Goal: Contribute content: Contribute content

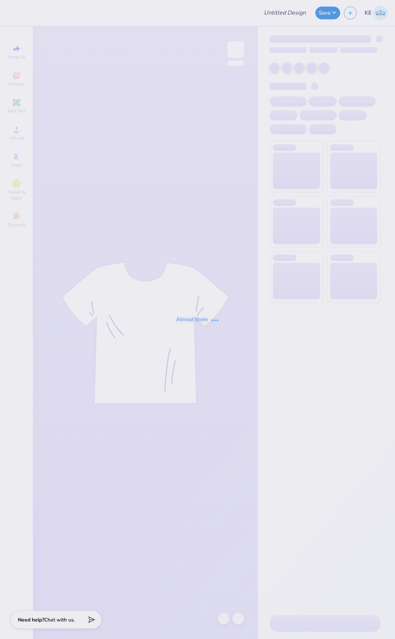
type input "phi psi letter shirts"
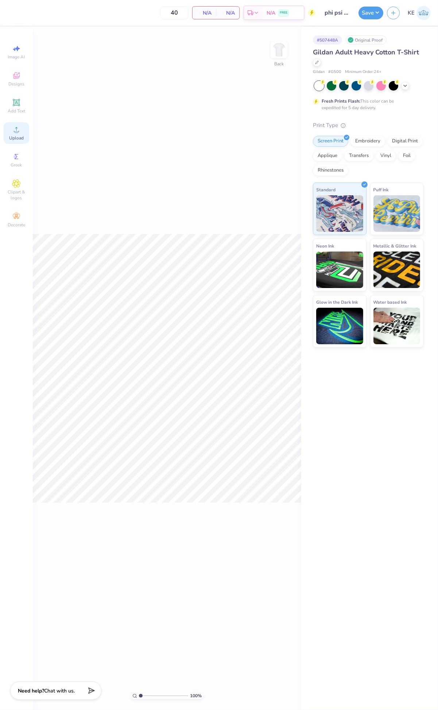
click at [13, 136] on span "Upload" at bounding box center [16, 138] width 15 height 6
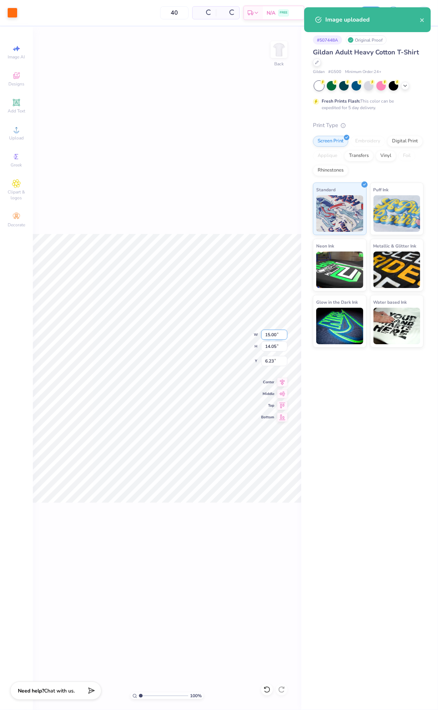
click at [270, 338] on input "15.00" at bounding box center [274, 335] width 26 height 10
type input "3.50"
type input "3.28"
type input "3.00"
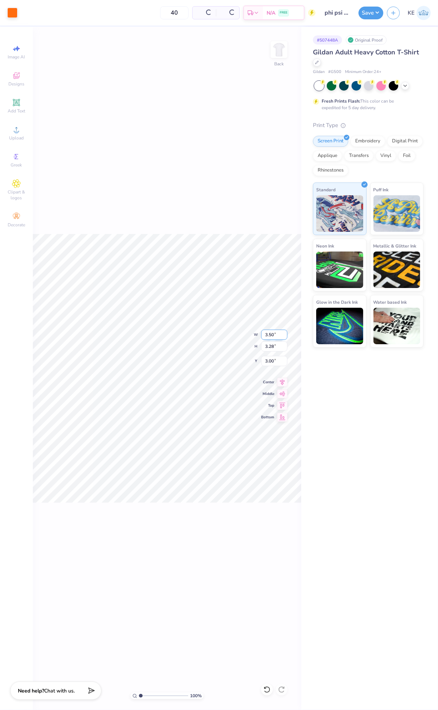
click at [269, 337] on input "3.50" at bounding box center [274, 335] width 26 height 10
type input "3.00"
type input "2.81"
type input "3.23"
click at [268, 357] on input "3.23" at bounding box center [274, 361] width 26 height 10
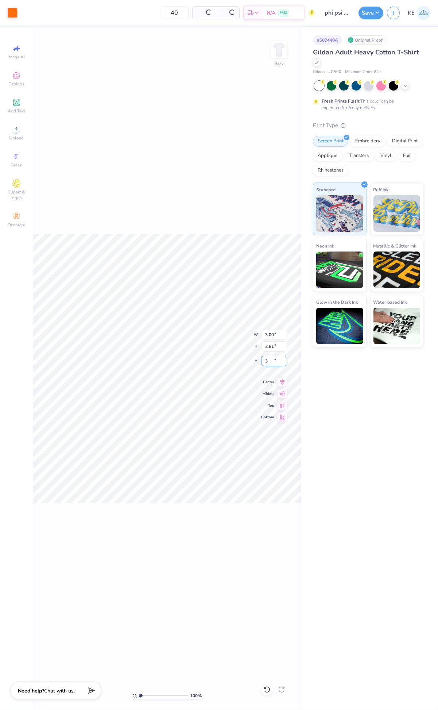
type input "3.00"
click at [278, 42] on img at bounding box center [279, 49] width 29 height 29
click at [19, 132] on icon at bounding box center [16, 129] width 9 height 9
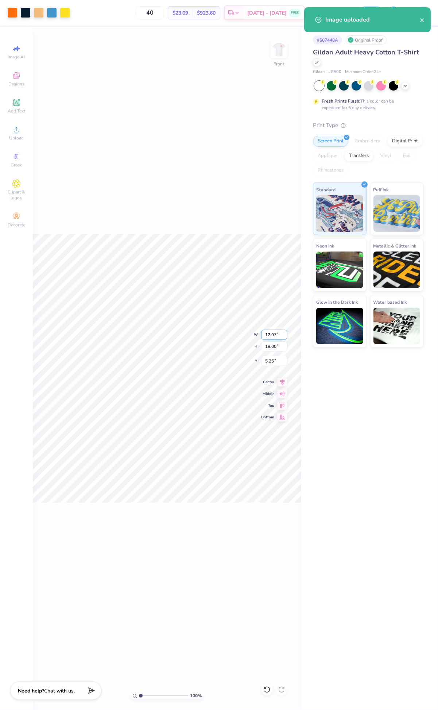
click at [269, 333] on input "12.97" at bounding box center [274, 335] width 26 height 10
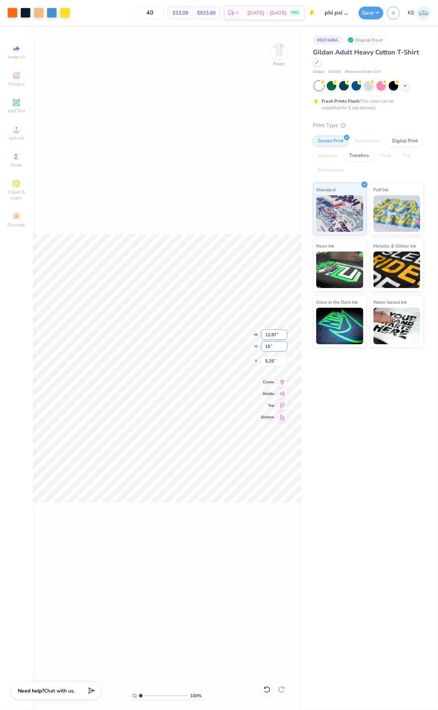
type input "15"
type input "10.81"
type input "15.00"
type input "3.00"
click at [281, 380] on icon at bounding box center [282, 381] width 10 height 9
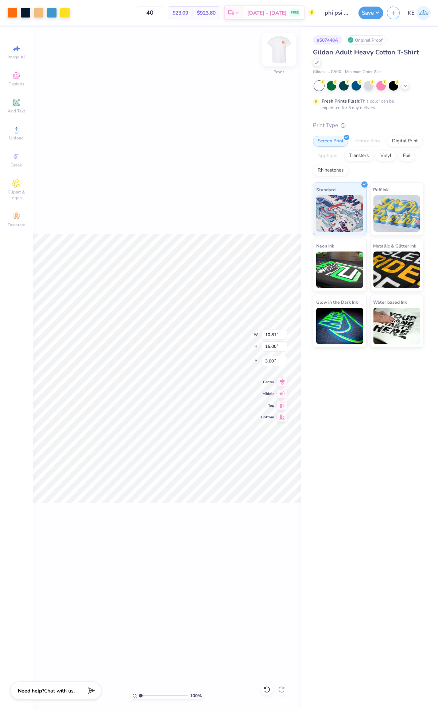
click at [286, 53] on img at bounding box center [279, 49] width 29 height 29
click at [290, 56] on div "100 % Back W 3.00 3.00 " H 2.81 2.81 " Y 3.00 3.00 " Center Middle Top Bottom" at bounding box center [167, 368] width 269 height 683
click at [278, 38] on div "100 % Back" at bounding box center [167, 368] width 269 height 683
click at [278, 52] on img at bounding box center [279, 49] width 29 height 29
click at [376, 19] on div "Save" at bounding box center [371, 13] width 25 height 13
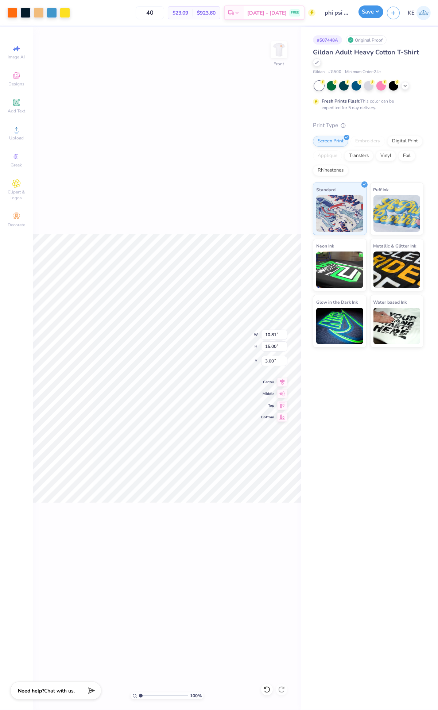
click at [378, 19] on div "Save" at bounding box center [371, 13] width 25 height 13
click at [375, 13] on button "Save" at bounding box center [371, 11] width 25 height 13
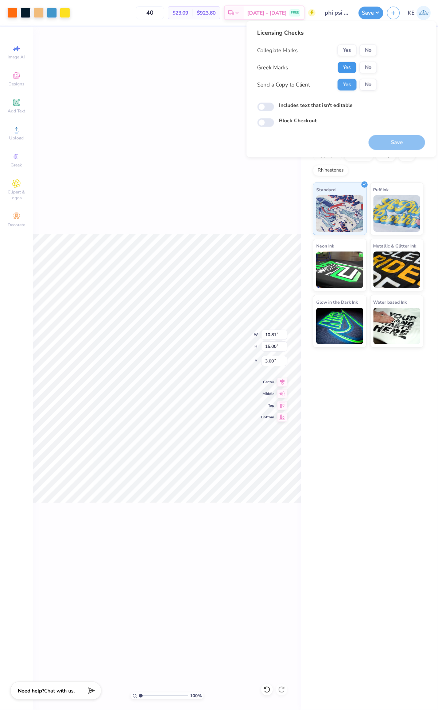
click at [348, 62] on button "Yes" at bounding box center [347, 68] width 19 height 12
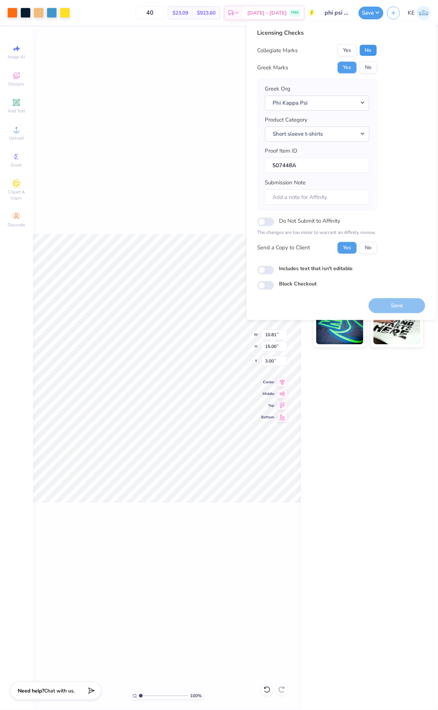
click at [366, 52] on button "No" at bounding box center [369, 51] width 18 height 12
click at [394, 307] on button "Save" at bounding box center [397, 305] width 57 height 15
